Goal: Task Accomplishment & Management: Use online tool/utility

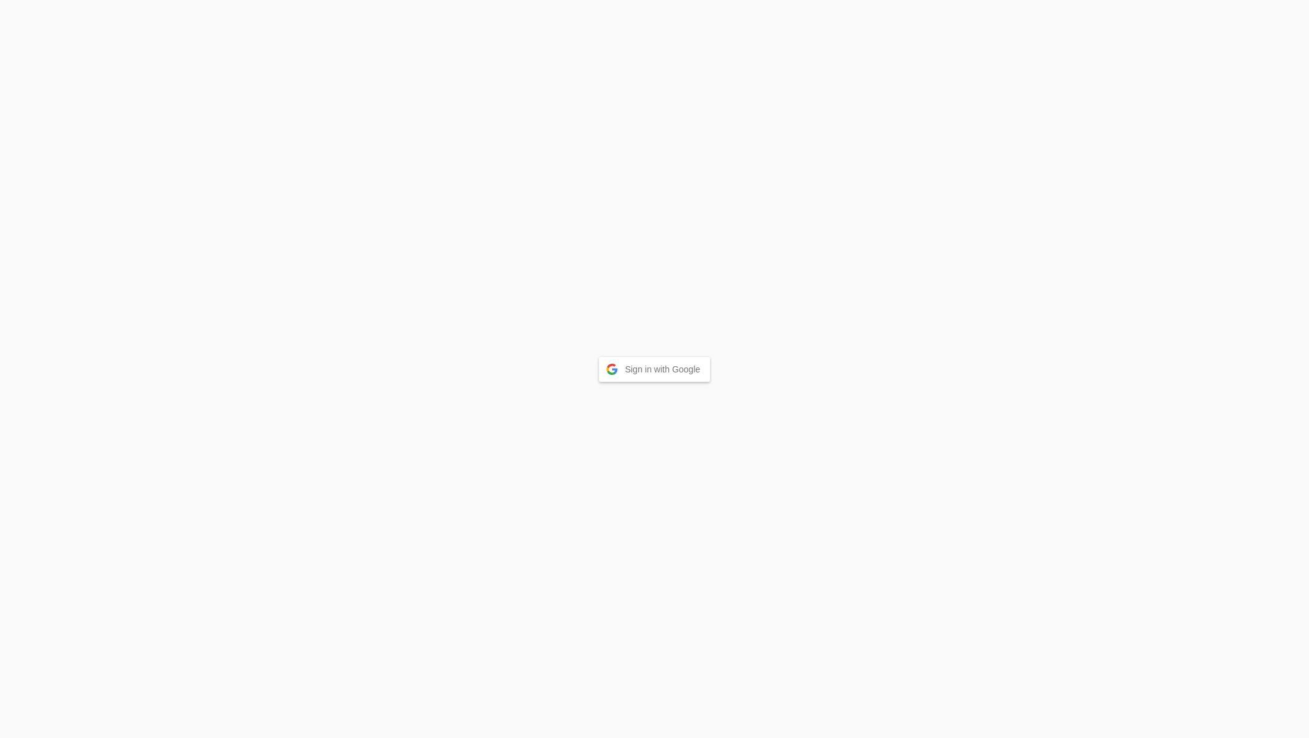
click at [660, 372] on button "Sign in with Google" at bounding box center [655, 369] width 112 height 25
